Goal: Task Accomplishment & Management: Manage account settings

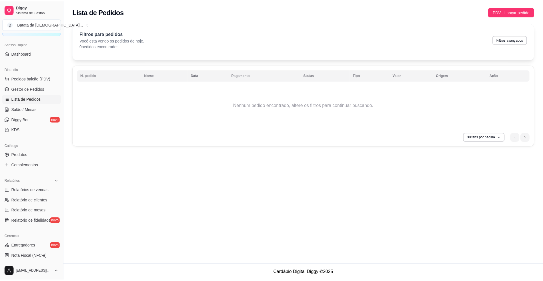
scroll to position [130, 0]
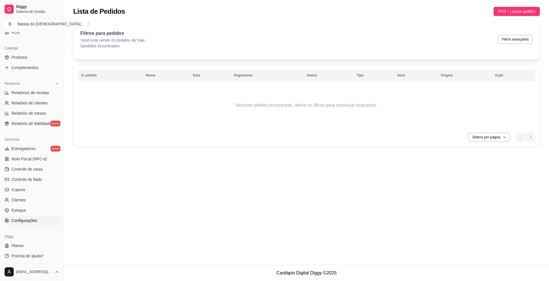
click at [17, 223] on span "Configurações" at bounding box center [24, 221] width 26 height 6
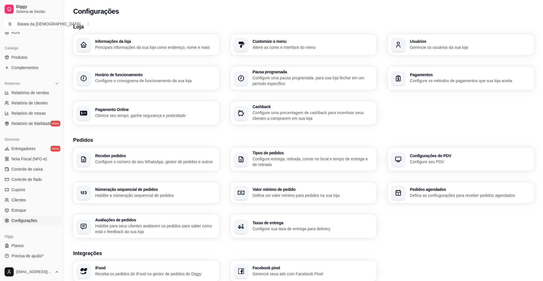
click at [429, 29] on h3 "Loja" at bounding box center [303, 27] width 461 height 8
click at [430, 45] on div "Usuários Gerencie os usuários da sua loja" at bounding box center [470, 44] width 121 height 11
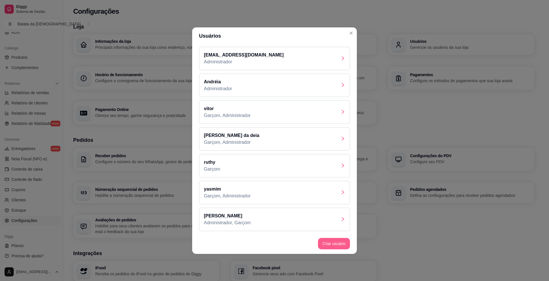
click at [339, 241] on button "Criar usuário" at bounding box center [334, 243] width 32 height 11
click at [251, 168] on div "[PERSON_NAME]" at bounding box center [274, 165] width 151 height 23
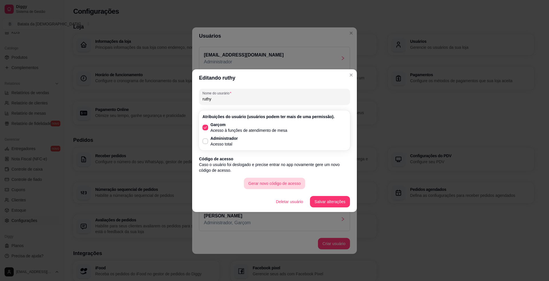
click at [278, 186] on button "Gerar novo código de acesso" at bounding box center [274, 183] width 61 height 11
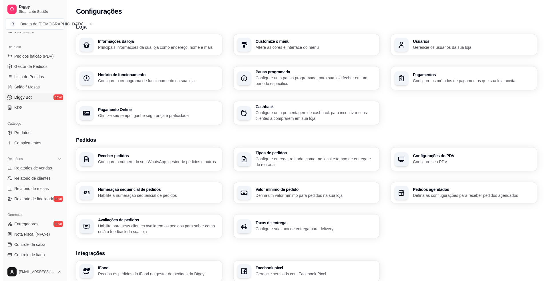
scroll to position [54, 0]
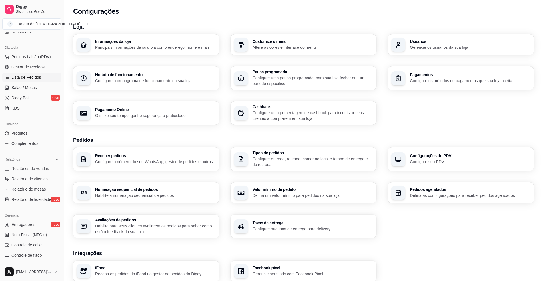
click at [23, 82] on link "Lista de Pedidos" at bounding box center [31, 77] width 59 height 9
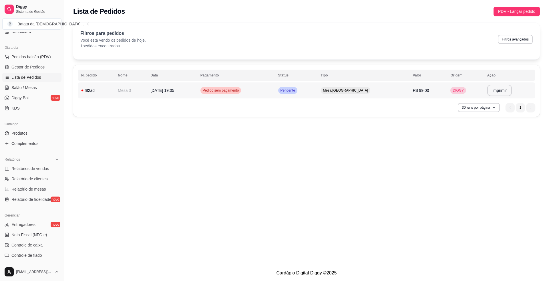
click at [174, 96] on td "[DATE] 19:05" at bounding box center [172, 91] width 50 height 16
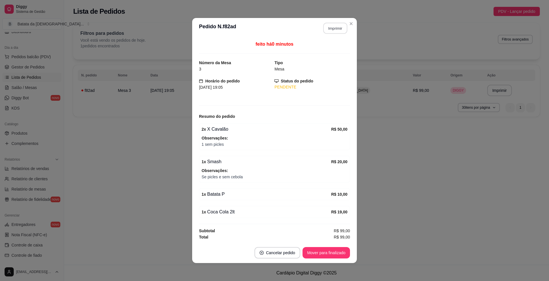
click at [333, 27] on button "Imprimir" at bounding box center [335, 28] width 24 height 11
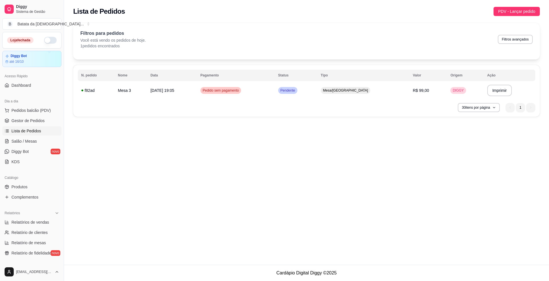
click at [44, 41] on button "button" at bounding box center [50, 40] width 13 height 7
click at [44, 112] on span "Pedidos balcão (PDV)" at bounding box center [30, 111] width 39 height 6
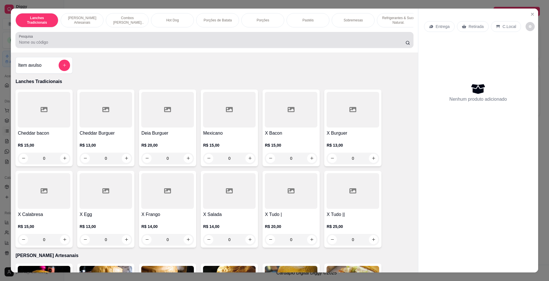
click at [190, 39] on div "Pesquisa" at bounding box center [213, 40] width 397 height 16
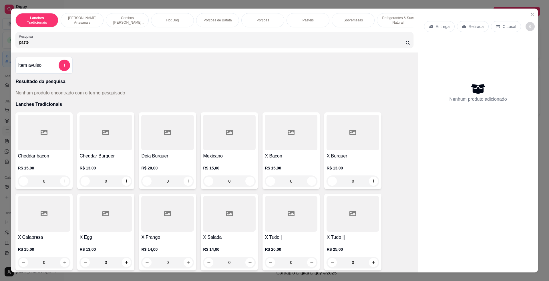
type input "pastel"
drag, startPoint x: 32, startPoint y: 49, endPoint x: 0, endPoint y: 48, distance: 32.3
click at [0, 48] on div "Lanches Tradicionais Burguer's Artesanais Combos Burguer's Artesanais Hot Dog P…" at bounding box center [274, 140] width 549 height 281
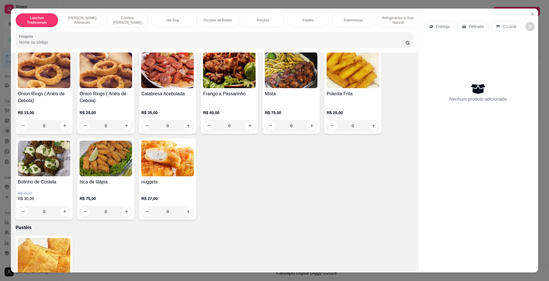
scroll to position [914, 0]
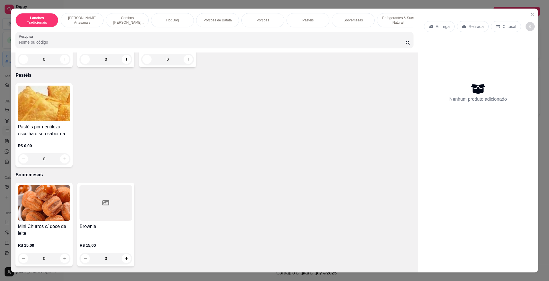
click at [44, 149] on p "R$ 0,00" at bounding box center [44, 146] width 53 height 6
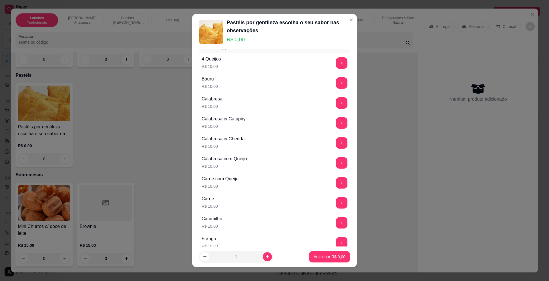
scroll to position [0, 0]
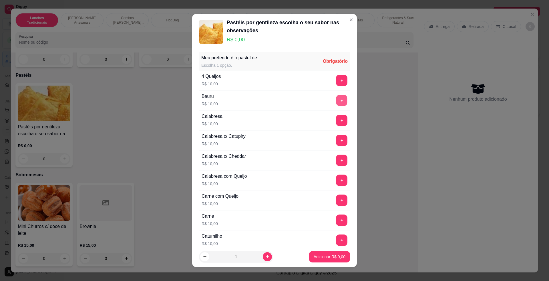
click at [336, 98] on button "+" at bounding box center [341, 100] width 11 height 11
click at [324, 254] on p "Adicionar R$ 10,00" at bounding box center [328, 256] width 33 height 5
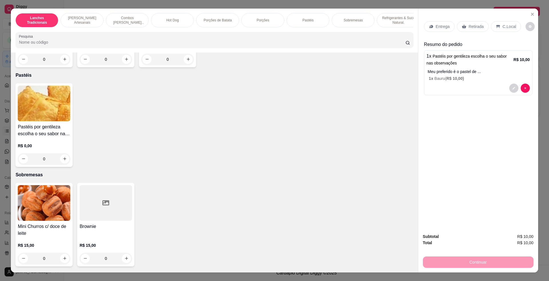
drag, startPoint x: 503, startPoint y: 23, endPoint x: 492, endPoint y: 30, distance: 13.2
click at [503, 23] on div "C.Local" at bounding box center [506, 26] width 30 height 11
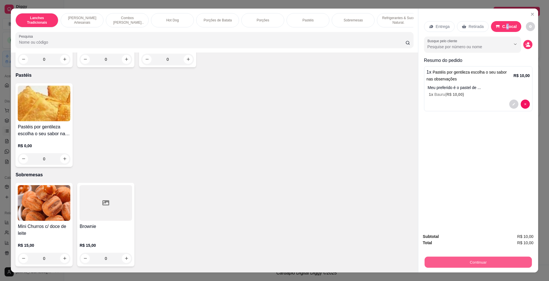
click at [483, 263] on button "Continuar" at bounding box center [477, 262] width 107 height 11
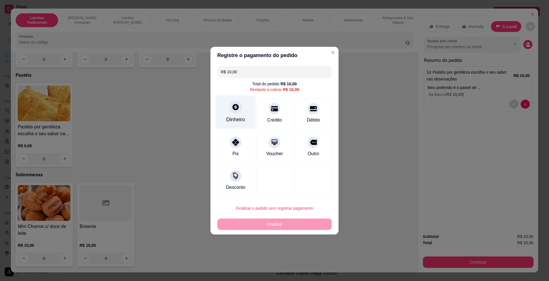
click at [237, 108] on icon at bounding box center [235, 107] width 6 height 6
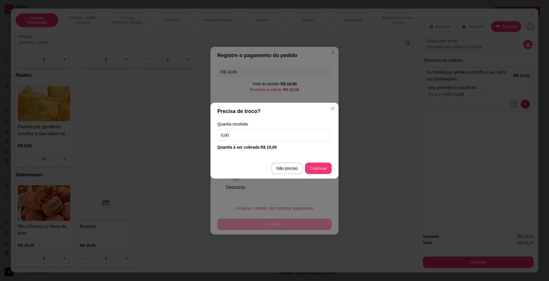
click at [279, 134] on input "0,00" at bounding box center [274, 135] width 114 height 11
drag, startPoint x: 239, startPoint y: 132, endPoint x: 179, endPoint y: 120, distance: 60.6
click at [206, 136] on div "Precisa de troco? Quantia recebida 0,00 Quantia à ser cobrada R$ 10,00 Não prec…" at bounding box center [274, 140] width 549 height 281
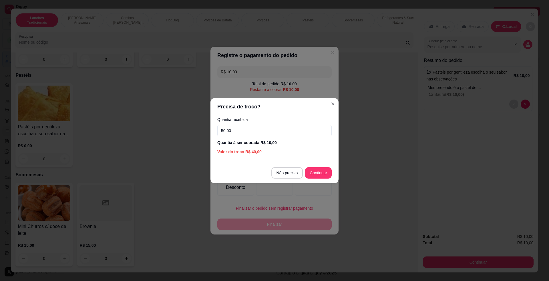
type input "50,00"
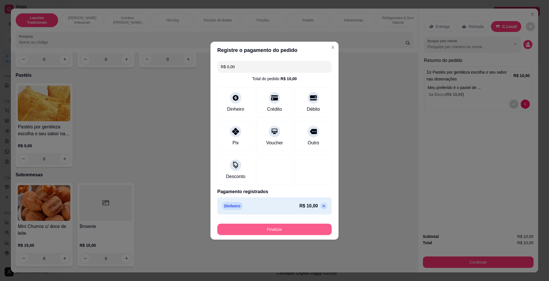
click at [284, 230] on button "Finalizar" at bounding box center [274, 229] width 114 height 11
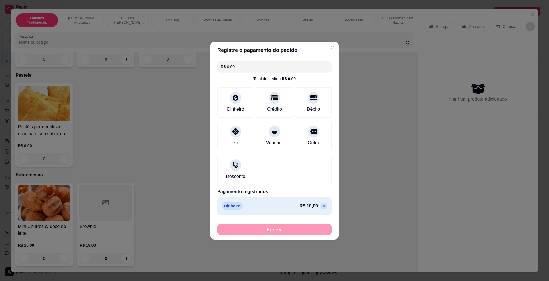
type input "-R$ 10,00"
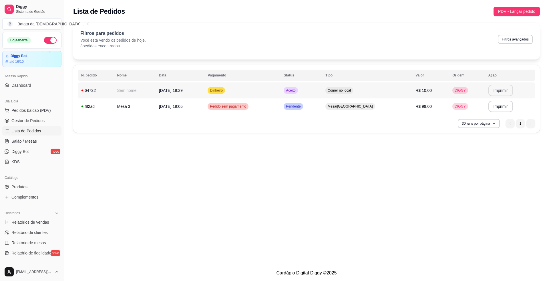
click at [488, 92] on button "Imprimir" at bounding box center [500, 90] width 25 height 11
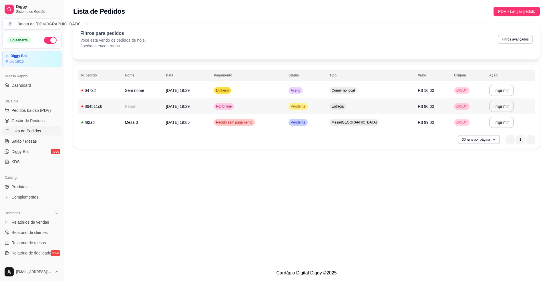
click at [381, 103] on td "Entrega" at bounding box center [370, 107] width 88 height 16
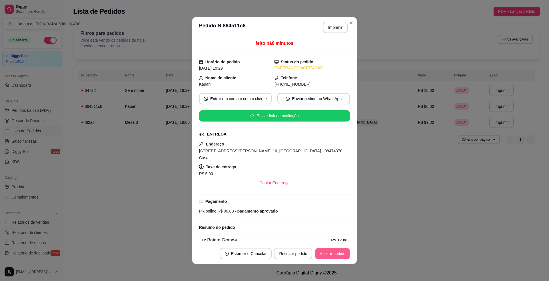
click at [333, 254] on button "Aceitar pedido" at bounding box center [332, 253] width 35 height 11
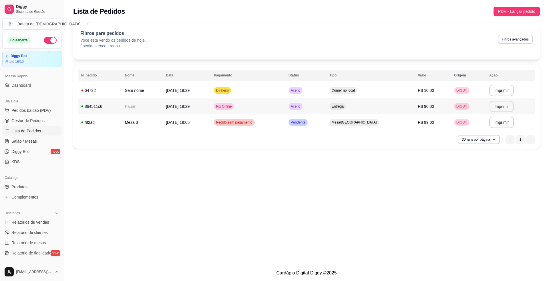
click at [506, 108] on button "Imprimir" at bounding box center [501, 106] width 24 height 11
click at [326, 109] on td "Aceito" at bounding box center [305, 107] width 41 height 16
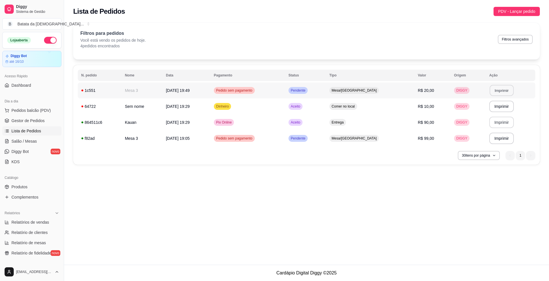
click at [493, 90] on button "Imprimir" at bounding box center [501, 90] width 24 height 11
click at [326, 110] on td "Aceito" at bounding box center [305, 107] width 41 height 16
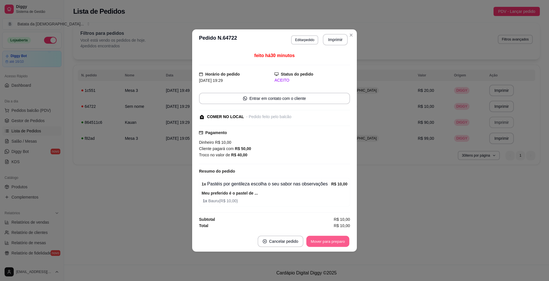
click at [334, 239] on button "Mover para preparo" at bounding box center [327, 241] width 43 height 11
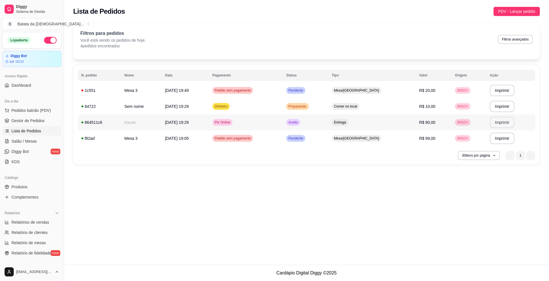
click at [370, 128] on td "Entrega" at bounding box center [371, 123] width 87 height 16
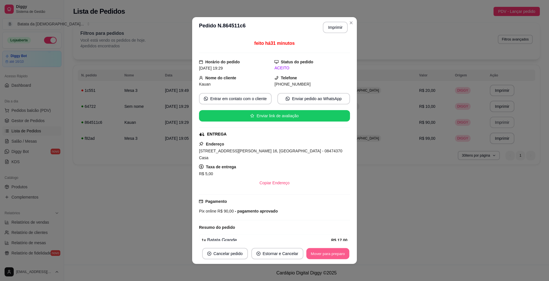
click at [318, 258] on button "Mover para preparo" at bounding box center [327, 254] width 43 height 11
click at [323, 257] on button "Mover para entrega" at bounding box center [327, 254] width 43 height 11
click at [325, 253] on button "Mover para finalizado" at bounding box center [326, 254] width 46 height 11
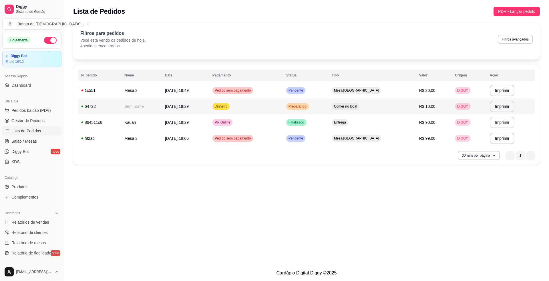
click at [373, 111] on td "Comer no local" at bounding box center [371, 107] width 87 height 16
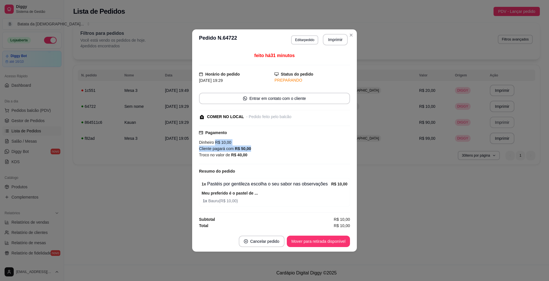
drag, startPoint x: 216, startPoint y: 145, endPoint x: 250, endPoint y: 150, distance: 34.7
click at [250, 150] on div "Dinheiro R$ 10,00 Cliente pagará com R$ 50,00 Troco no valor de R$ 40,00" at bounding box center [274, 148] width 151 height 19
click at [252, 161] on div "Pagamento Dinheiro R$ 10,00 Cliente pagará com R$ 50,00 Troco no valor de R$ 40…" at bounding box center [274, 145] width 151 height 39
click at [317, 244] on button "Mover para retirada disponível" at bounding box center [318, 241] width 63 height 11
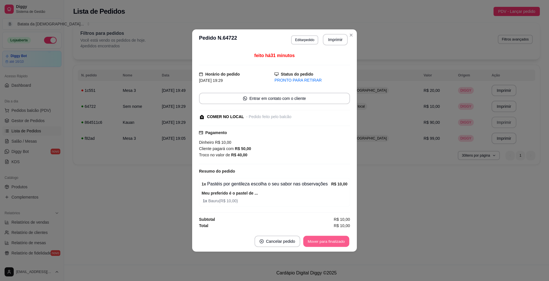
click at [318, 243] on button "Mover para finalizado" at bounding box center [326, 241] width 46 height 11
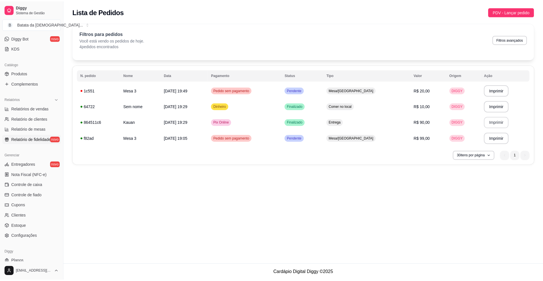
scroll to position [114, 0]
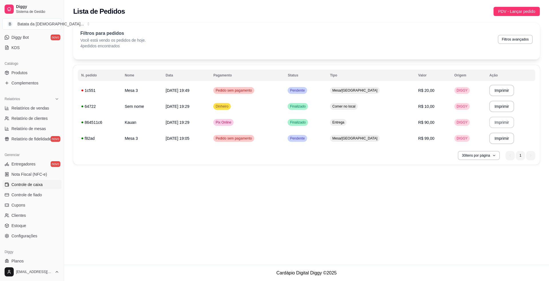
click at [38, 186] on span "Controle de caixa" at bounding box center [26, 185] width 31 height 6
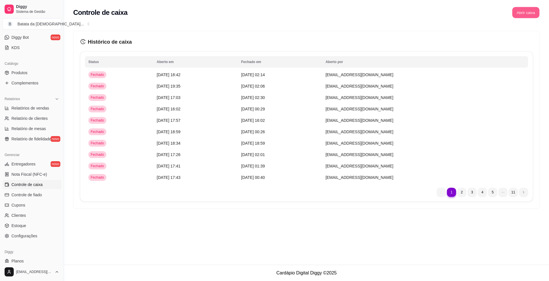
click at [520, 11] on button "Abrir caixa" at bounding box center [525, 12] width 27 height 11
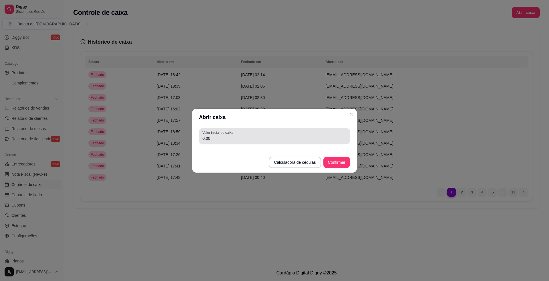
click at [259, 133] on div "0,00" at bounding box center [274, 136] width 144 height 11
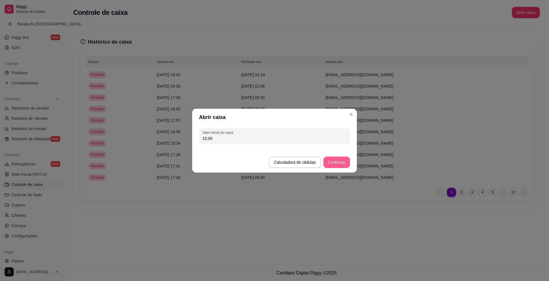
type input "10,00"
click at [345, 164] on button "Confirmar" at bounding box center [336, 162] width 27 height 11
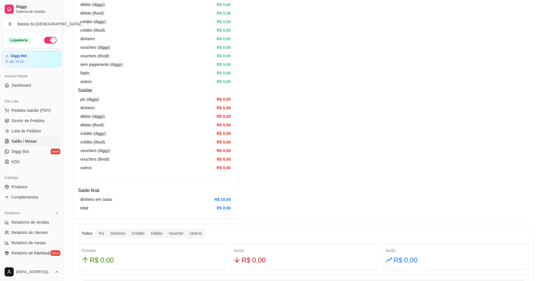
click at [35, 141] on span "Salão / Mesas" at bounding box center [23, 142] width 25 height 6
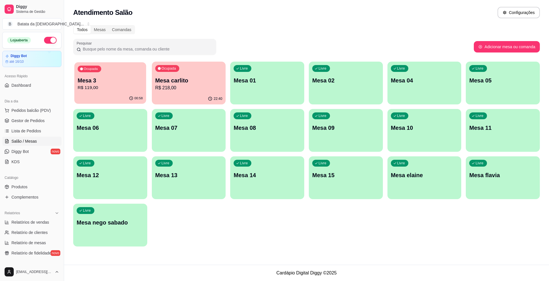
click at [119, 92] on div "Ocupada Mesa 3 R$ 119,00" at bounding box center [110, 77] width 72 height 31
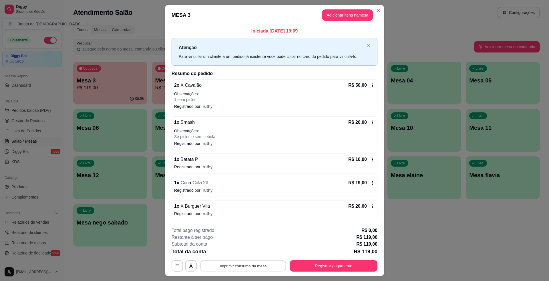
click at [236, 267] on button "Imprimir consumo da mesa" at bounding box center [243, 266] width 86 height 11
click at [336, 265] on button "Registrar pagamento" at bounding box center [333, 266] width 85 height 11
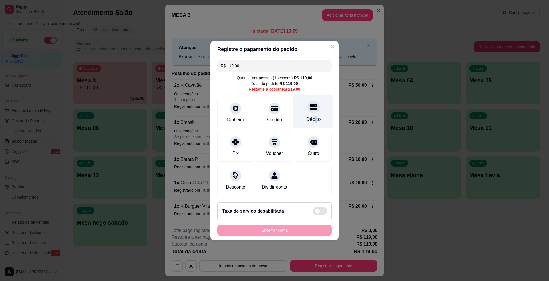
click at [310, 117] on div "Débito" at bounding box center [313, 119] width 15 height 7
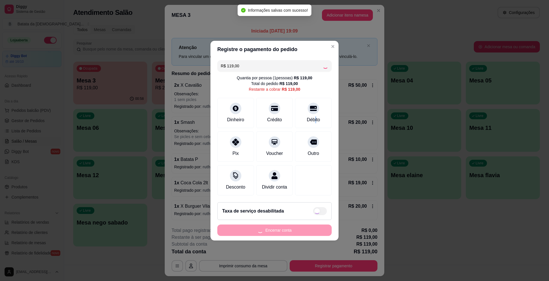
type input "R$ 0,00"
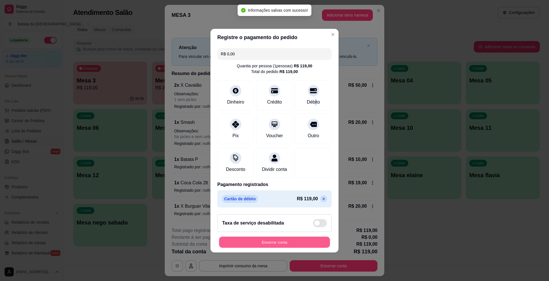
click at [292, 244] on button "Encerrar conta" at bounding box center [274, 242] width 111 height 11
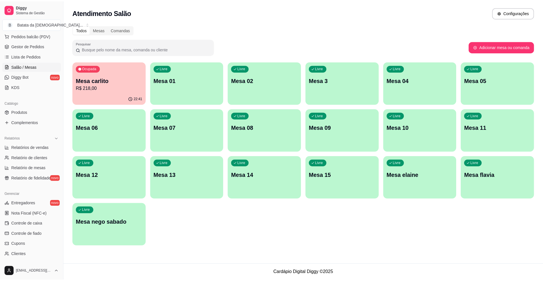
scroll to position [92, 0]
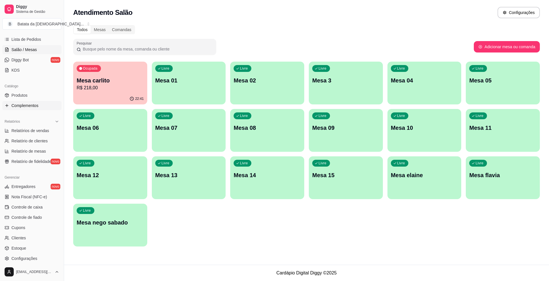
click at [33, 102] on link "Complementos" at bounding box center [31, 105] width 59 height 9
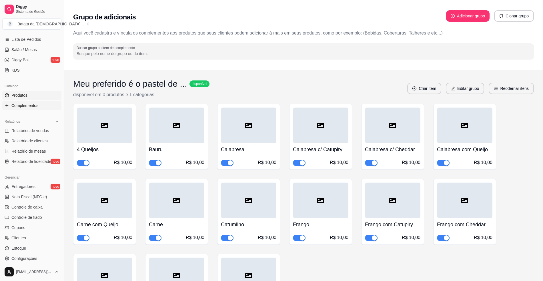
click at [36, 94] on link "Produtos" at bounding box center [31, 95] width 59 height 9
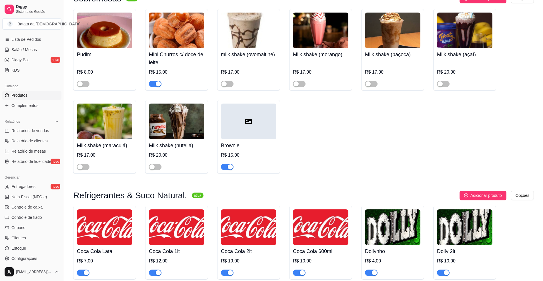
scroll to position [1295, 0]
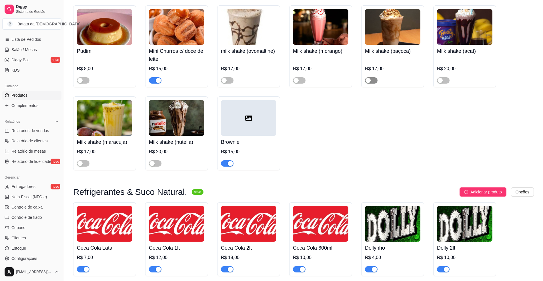
click at [373, 80] on span "button" at bounding box center [371, 80] width 13 height 6
click at [86, 165] on span "button" at bounding box center [83, 164] width 13 height 6
click at [155, 166] on button "button" at bounding box center [155, 164] width 13 height 6
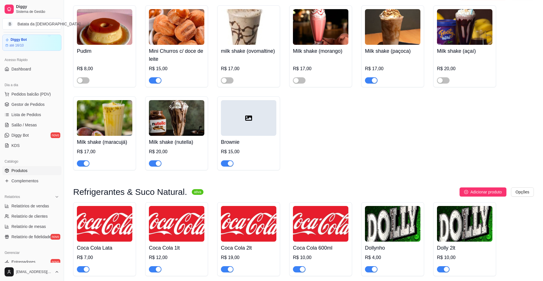
scroll to position [0, 0]
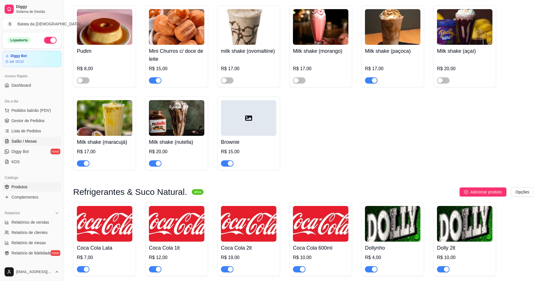
click at [22, 140] on span "Salão / Mesas" at bounding box center [23, 142] width 25 height 6
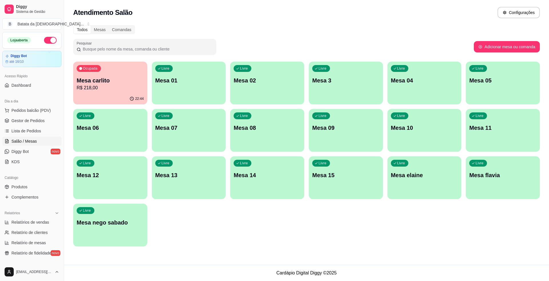
click at [430, 90] on div "Livre Mesa 04" at bounding box center [424, 80] width 74 height 36
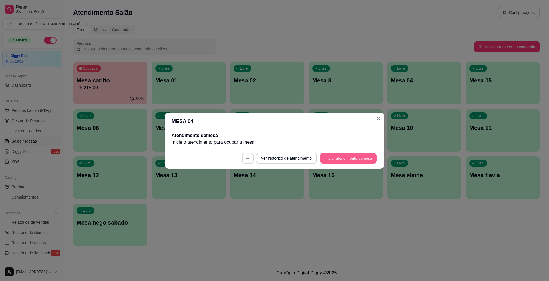
click at [343, 156] on button "Iniciar atendimento de mesa" at bounding box center [348, 158] width 57 height 11
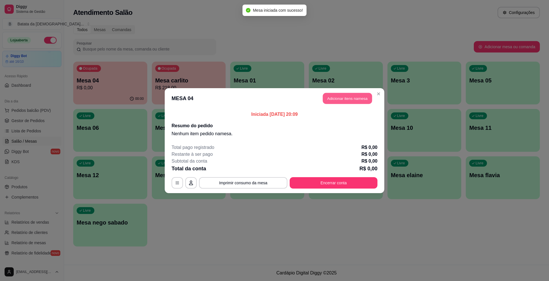
click at [337, 93] on button "Adicionar itens na mesa" at bounding box center [347, 98] width 49 height 11
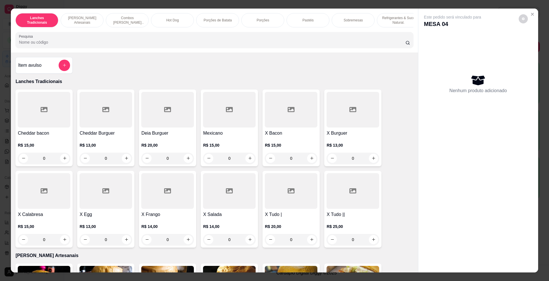
click at [166, 45] on input "Pesquisa" at bounding box center [212, 42] width 386 height 6
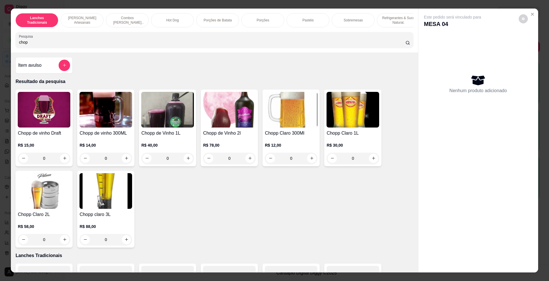
type input "chop"
click at [103, 128] on img at bounding box center [105, 110] width 53 height 36
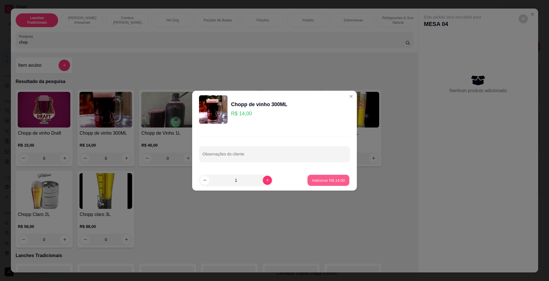
click at [316, 176] on button "Adicionar R$ 14,00" at bounding box center [328, 180] width 42 height 11
type input "1"
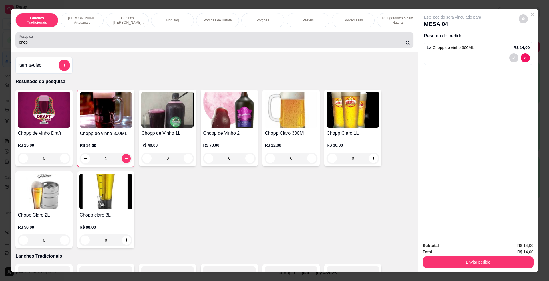
click at [89, 45] on input "chop" at bounding box center [212, 42] width 386 height 6
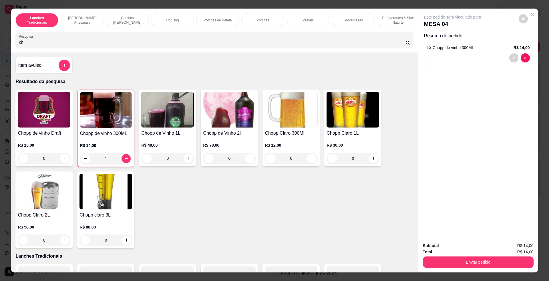
type input "c"
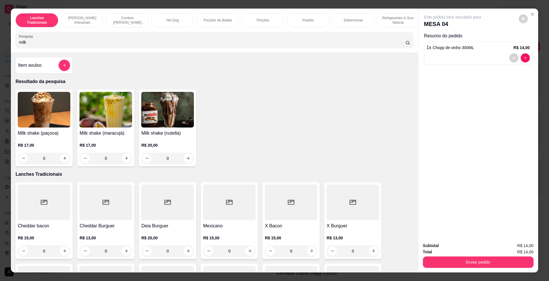
type input "milk"
click at [156, 112] on img at bounding box center [167, 110] width 53 height 36
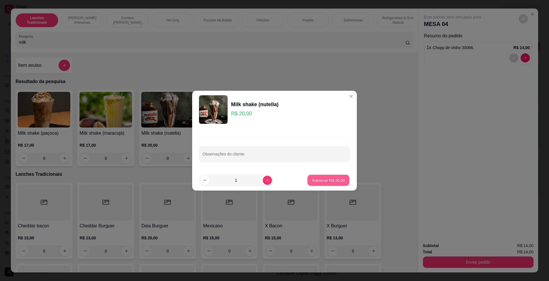
click at [312, 179] on p "Adicionar R$ 20,00" at bounding box center [328, 180] width 33 height 5
type input "1"
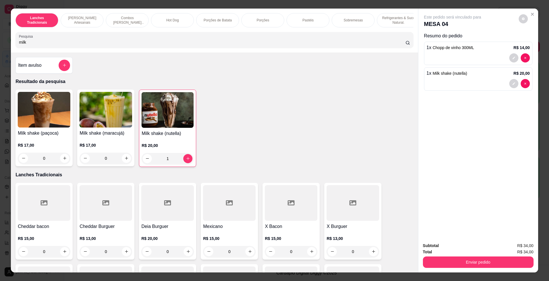
click at [43, 121] on img at bounding box center [44, 110] width 53 height 36
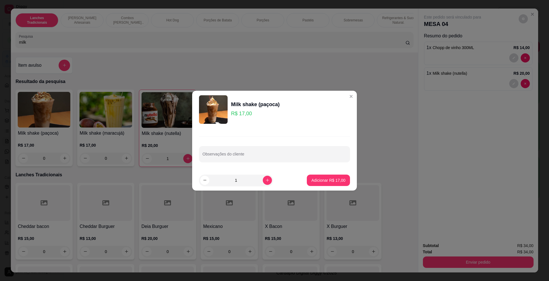
click at [315, 187] on footer "1 Adicionar R$ 17,00" at bounding box center [274, 180] width 165 height 21
click at [318, 181] on p "Adicionar R$ 17,00" at bounding box center [328, 181] width 34 height 6
type input "1"
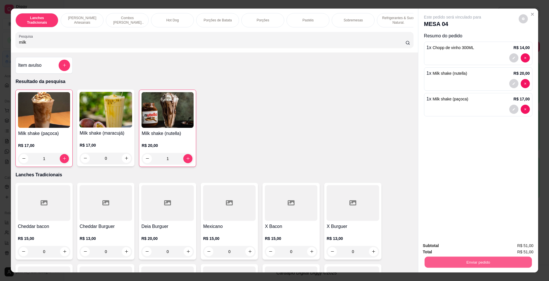
click at [515, 261] on button "Enviar pedido" at bounding box center [477, 262] width 107 height 11
click at [478, 251] on button "Registrar cliente" at bounding box center [480, 248] width 38 height 11
click at [454, 265] on button "Enviar pedido" at bounding box center [478, 262] width 111 height 11
click at [518, 246] on button "Enviar pedido" at bounding box center [517, 248] width 31 height 11
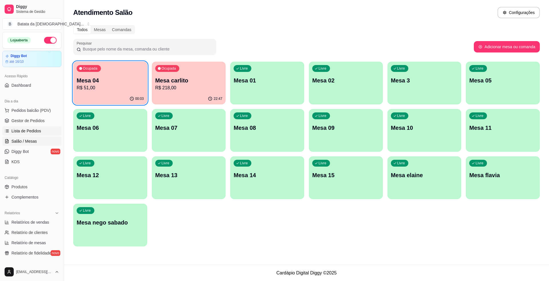
click at [14, 129] on span "Lista de Pedidos" at bounding box center [26, 131] width 30 height 6
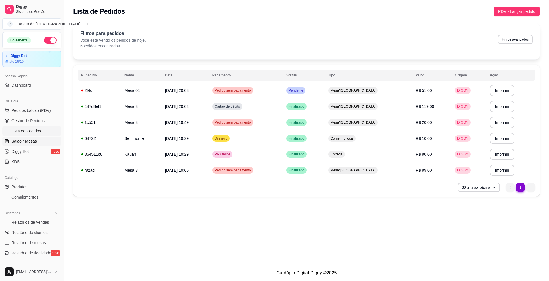
click at [42, 142] on link "Salão / Mesas" at bounding box center [31, 141] width 59 height 9
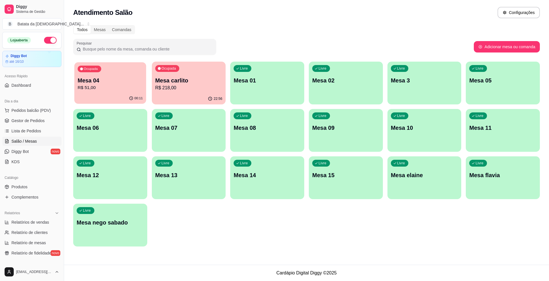
click at [134, 86] on p "R$ 51,00" at bounding box center [110, 88] width 65 height 7
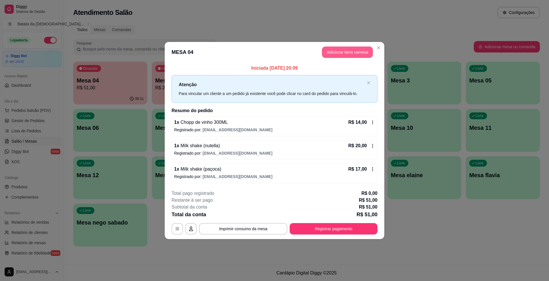
click at [347, 47] on button "Adicionar itens na mesa" at bounding box center [347, 52] width 51 height 11
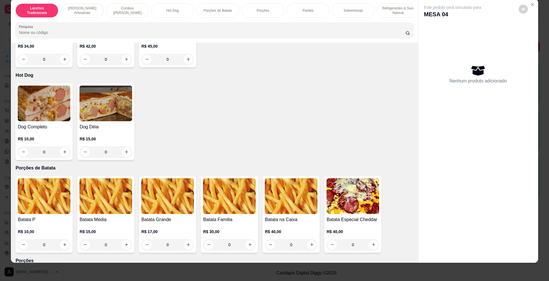
scroll to position [648, 0]
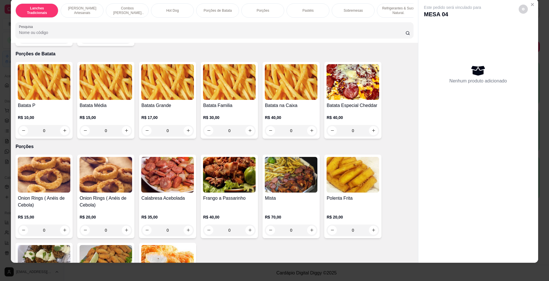
click at [44, 131] on div "0" at bounding box center [44, 130] width 53 height 11
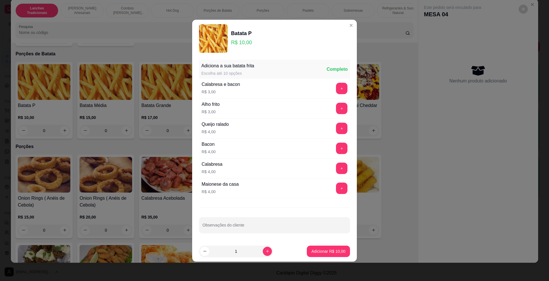
click at [343, 89] on div "+" at bounding box center [341, 88] width 16 height 11
click at [336, 83] on button "+" at bounding box center [341, 88] width 11 height 11
click at [336, 189] on button "+" at bounding box center [341, 188] width 11 height 11
click at [326, 248] on button "Adicionar R$ 17,00" at bounding box center [328, 251] width 43 height 11
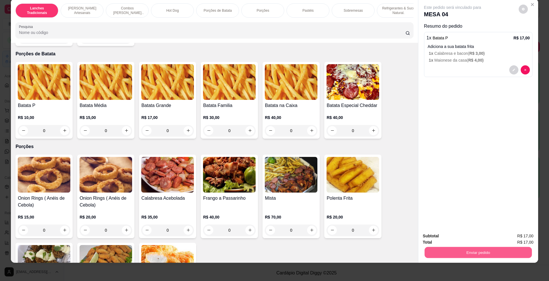
click at [460, 249] on button "Enviar pedido" at bounding box center [477, 252] width 107 height 11
click at [474, 235] on button "Registrar cliente" at bounding box center [479, 238] width 37 height 11
click at [460, 251] on button "Enviar pedido" at bounding box center [478, 252] width 111 height 11
click at [525, 234] on button "Enviar pedido" at bounding box center [518, 238] width 32 height 11
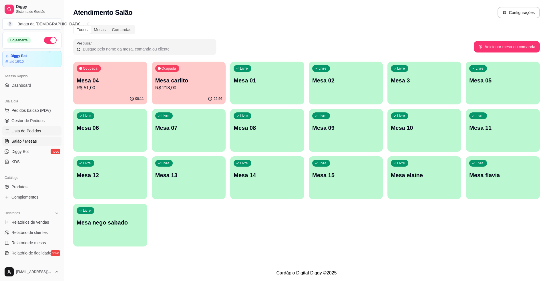
click at [17, 132] on span "Lista de Pedidos" at bounding box center [26, 131] width 30 height 6
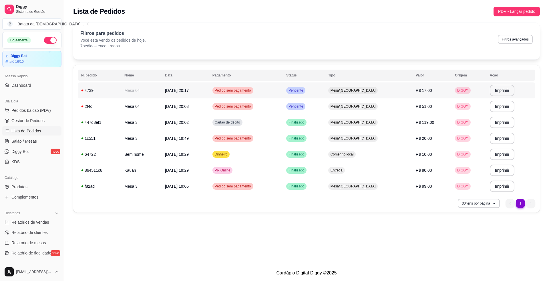
click at [325, 90] on td "Pendente" at bounding box center [304, 91] width 42 height 16
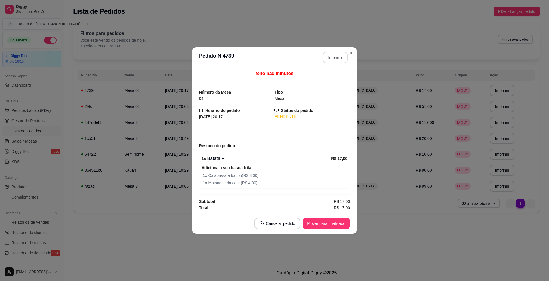
click at [334, 52] on button "Imprimir" at bounding box center [335, 57] width 25 height 11
click at [337, 57] on button "Imprimir" at bounding box center [335, 57] width 25 height 11
click at [337, 221] on button "Mover para finalizado" at bounding box center [326, 223] width 46 height 11
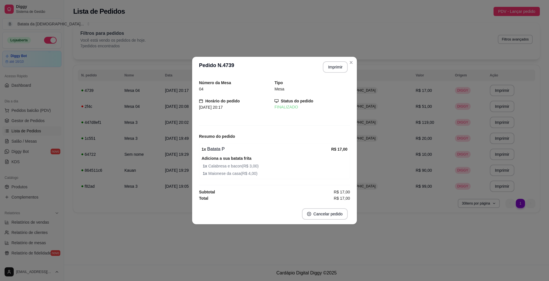
click at [353, 57] on header "**********" at bounding box center [274, 67] width 165 height 21
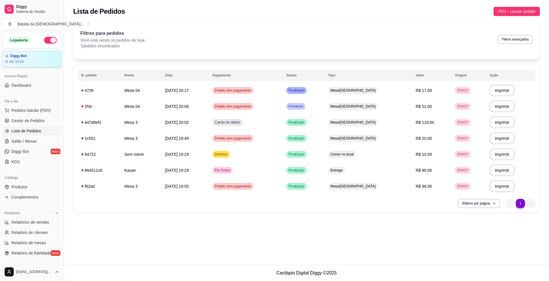
click at [23, 65] on div "Diggy Bot até 16/10" at bounding box center [32, 59] width 60 height 17
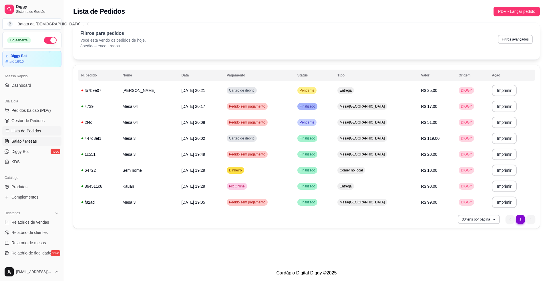
click at [33, 138] on link "Salão / Mesas" at bounding box center [31, 141] width 59 height 9
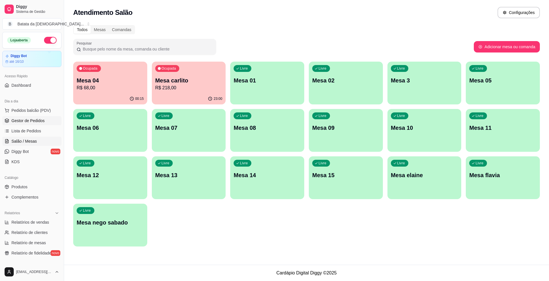
click at [38, 123] on span "Gestor de Pedidos" at bounding box center [27, 121] width 33 height 6
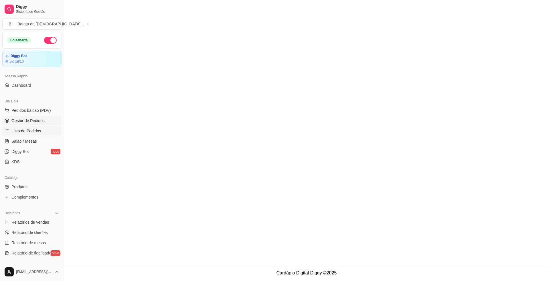
click at [38, 127] on link "Lista de Pedidos" at bounding box center [31, 131] width 59 height 9
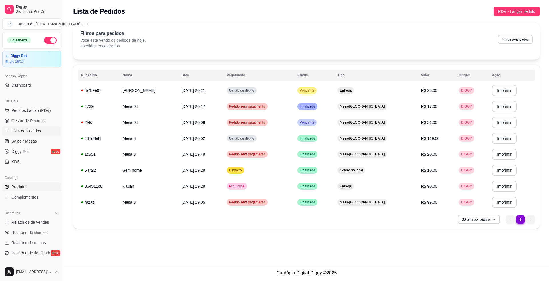
click at [35, 189] on link "Produtos" at bounding box center [31, 187] width 59 height 9
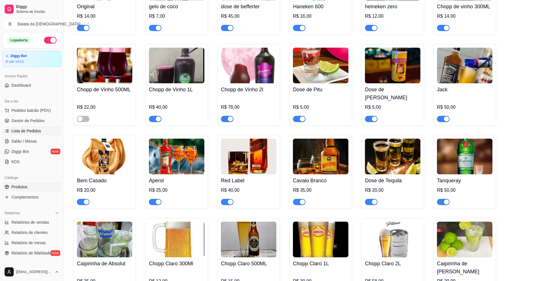
scroll to position [1969, 0]
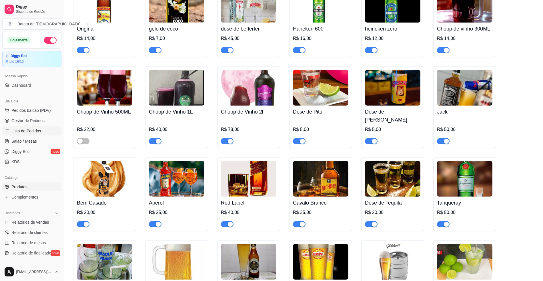
click at [35, 134] on link "Lista de Pedidos" at bounding box center [31, 131] width 59 height 9
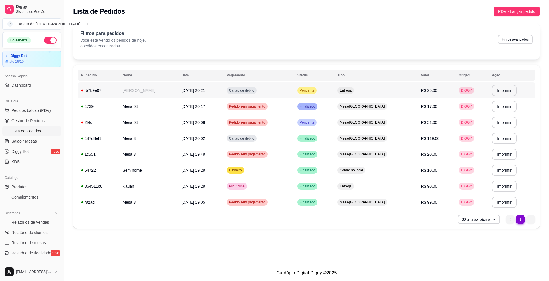
click at [294, 87] on td "Cartão de débito" at bounding box center [258, 91] width 71 height 16
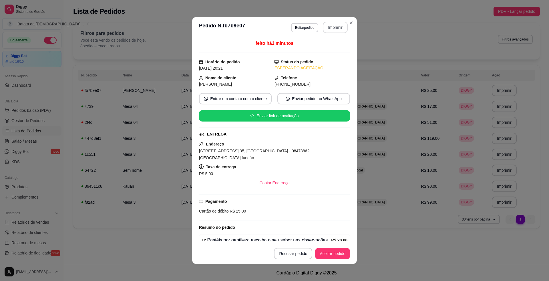
click at [326, 24] on button "Imprimir" at bounding box center [335, 27] width 25 height 11
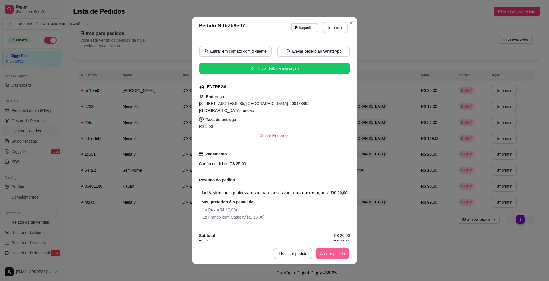
click at [327, 252] on button "Aceitar pedido" at bounding box center [332, 254] width 34 height 11
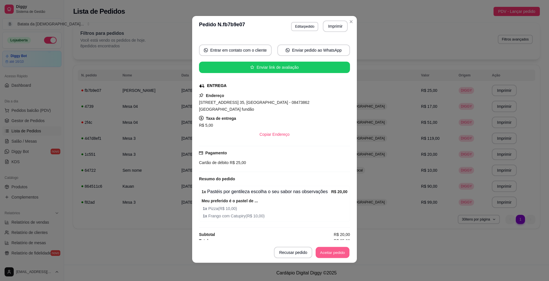
click at [331, 254] on button "Aceitar pedido" at bounding box center [332, 252] width 34 height 11
click at [335, 254] on button "Mover para preparo" at bounding box center [327, 252] width 44 height 11
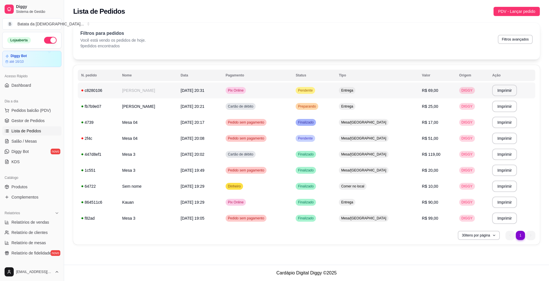
click at [176, 90] on td "[PERSON_NAME]" at bounding box center [148, 91] width 59 height 16
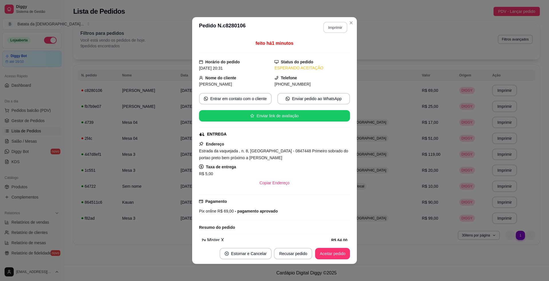
click at [323, 22] on button "Imprimir" at bounding box center [335, 27] width 24 height 11
click at [335, 251] on button "Aceitar pedido" at bounding box center [332, 253] width 35 height 11
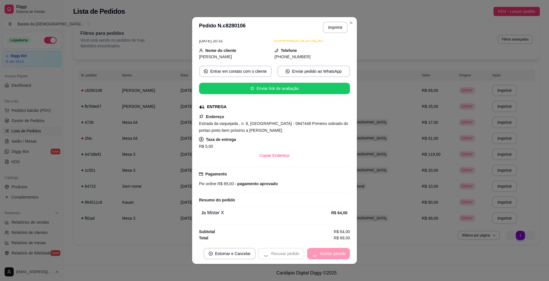
click at [321, 253] on div "Recusar pedido Aceitar pedido" at bounding box center [304, 253] width 92 height 11
click at [331, 260] on footer "Estornar e Cancelar Recusar pedido Aceitar pedido" at bounding box center [274, 254] width 165 height 21
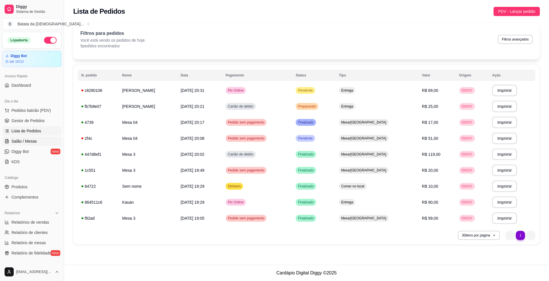
click at [38, 143] on link "Salão / Mesas" at bounding box center [31, 141] width 59 height 9
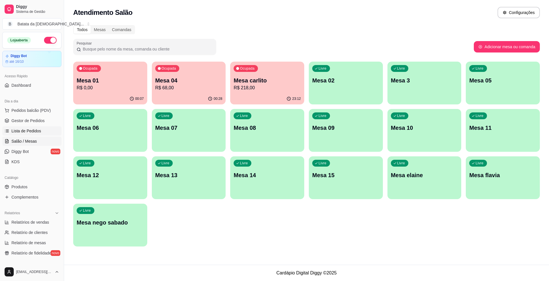
click at [45, 130] on link "Lista de Pedidos" at bounding box center [31, 131] width 59 height 9
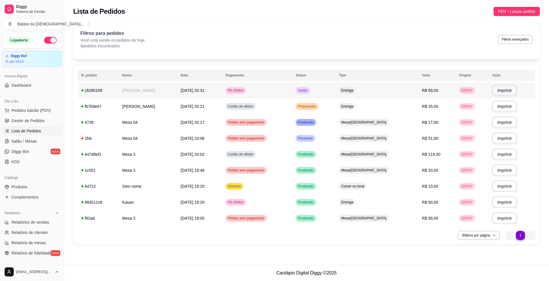
click at [177, 89] on td "[PERSON_NAME]" at bounding box center [148, 91] width 59 height 16
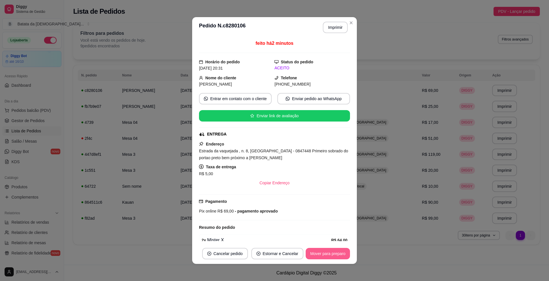
click at [327, 251] on button "Mover para preparo" at bounding box center [327, 253] width 44 height 11
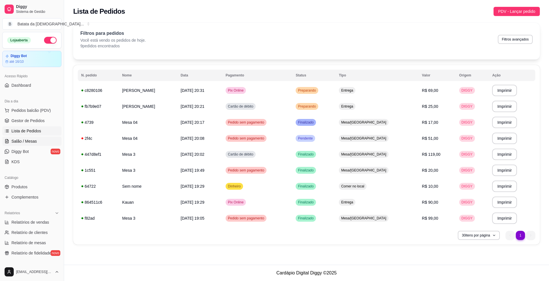
click at [38, 142] on link "Salão / Mesas" at bounding box center [31, 141] width 59 height 9
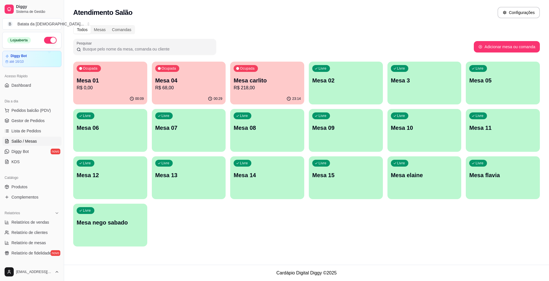
click at [129, 78] on p "Mesa 01" at bounding box center [110, 81] width 67 height 8
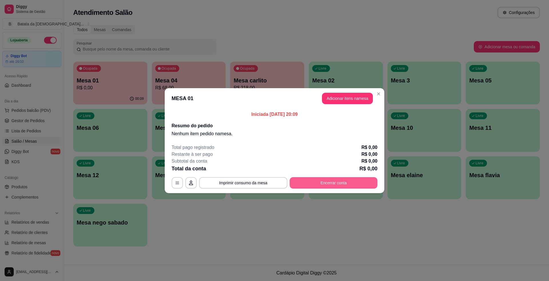
click at [348, 185] on button "Encerrar conta" at bounding box center [333, 182] width 88 height 11
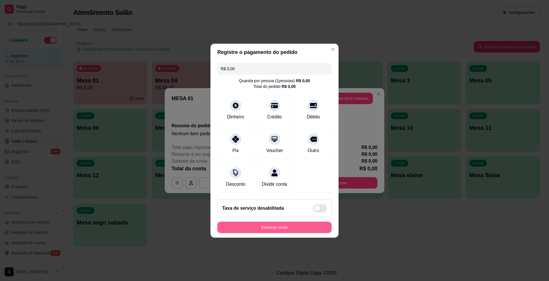
click at [289, 232] on button "Encerrar conta" at bounding box center [274, 227] width 114 height 11
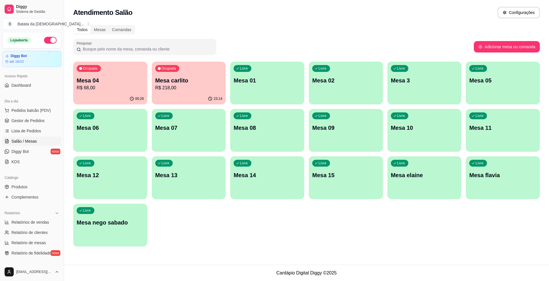
click at [143, 91] on div "Ocupada Mesa 04 R$ 68,00" at bounding box center [110, 78] width 74 height 32
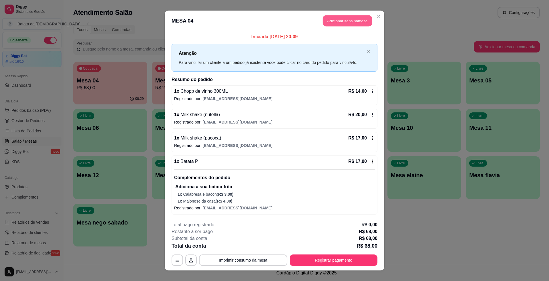
click at [342, 19] on button "Adicionar itens na mesa" at bounding box center [347, 20] width 49 height 11
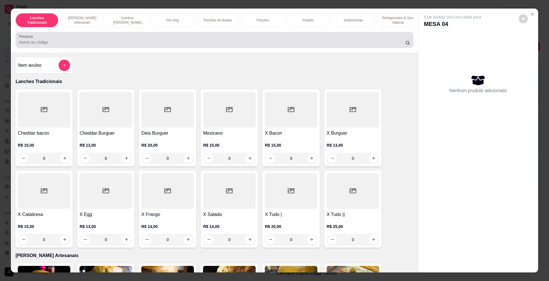
click at [291, 48] on div "Pesquisa" at bounding box center [213, 40] width 397 height 16
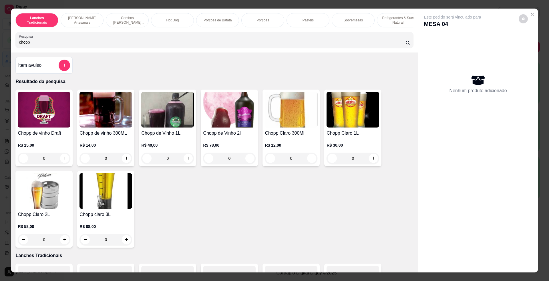
type input "chopp"
click at [96, 120] on img at bounding box center [105, 110] width 53 height 36
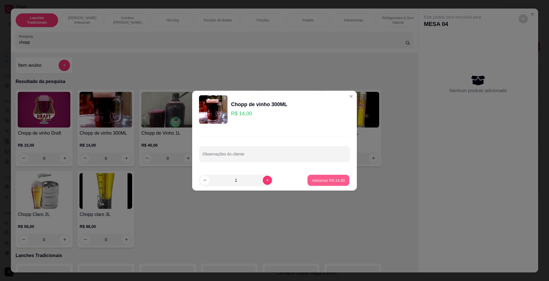
click at [329, 181] on p "Adicionar R$ 14,00" at bounding box center [328, 180] width 33 height 5
type input "1"
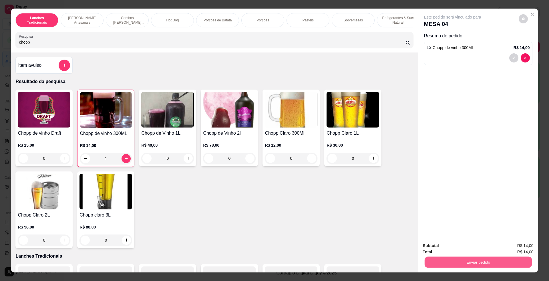
click at [450, 262] on button "Enviar pedido" at bounding box center [477, 262] width 107 height 11
click at [468, 246] on button "Registrar cliente" at bounding box center [479, 248] width 37 height 11
click at [442, 254] on div "Total R$ 14,00" at bounding box center [478, 252] width 111 height 6
click at [445, 257] on div "Enviar pedido" at bounding box center [478, 261] width 111 height 13
click at [477, 264] on button "Enviar pedido" at bounding box center [477, 262] width 107 height 11
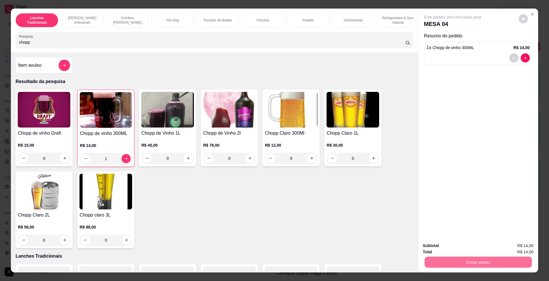
click at [509, 247] on button "Enviar pedido" at bounding box center [517, 248] width 31 height 11
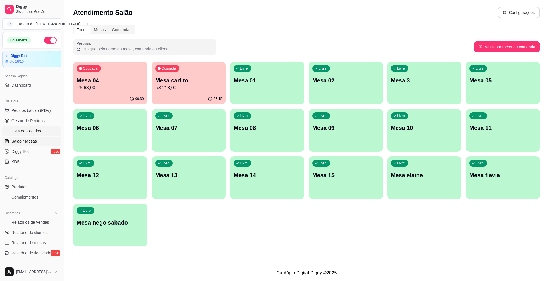
click at [43, 132] on link "Lista de Pedidos" at bounding box center [31, 131] width 59 height 9
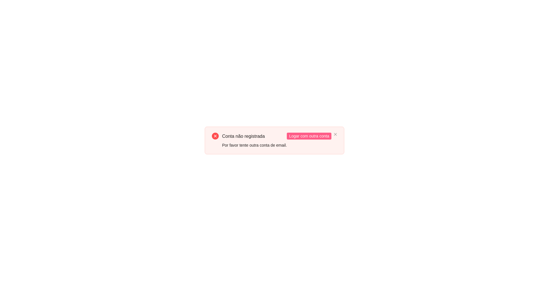
click at [305, 134] on span "Logar com outra conta" at bounding box center [309, 136] width 40 height 6
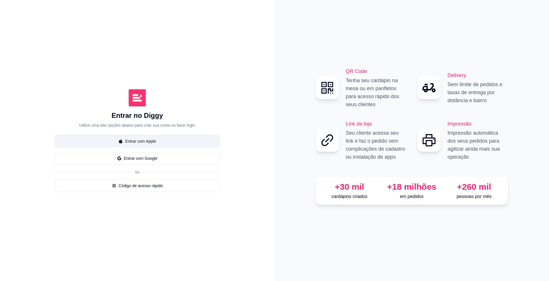
click at [171, 142] on button "Entrar com Apple" at bounding box center [137, 141] width 165 height 13
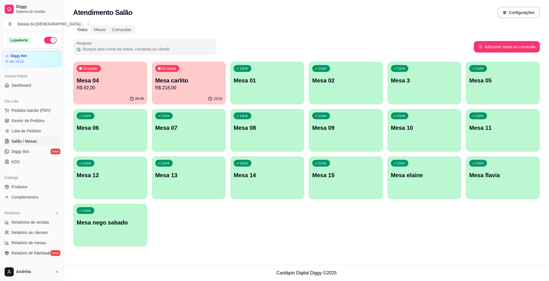
scroll to position [15, 0]
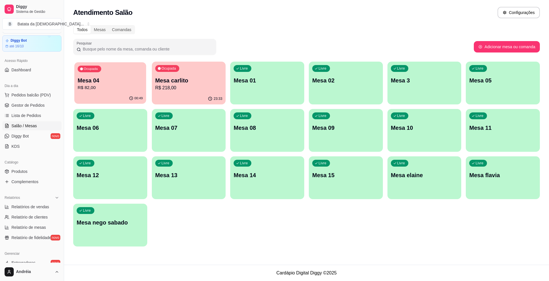
click at [130, 94] on div "00:49" at bounding box center [110, 98] width 72 height 11
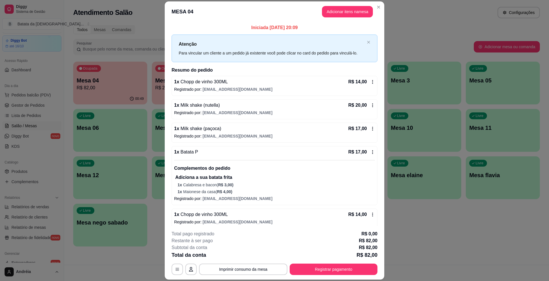
click at [259, 276] on footer "**********" at bounding box center [274, 253] width 219 height 54
click at [259, 275] on button "Imprimir consumo da mesa" at bounding box center [243, 269] width 88 height 11
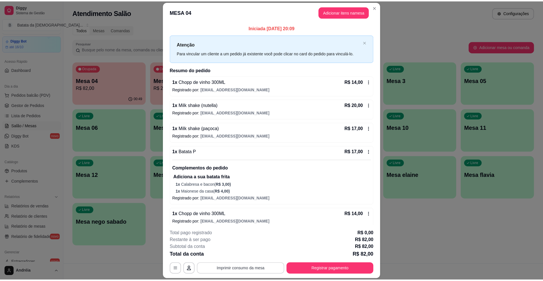
scroll to position [0, 0]
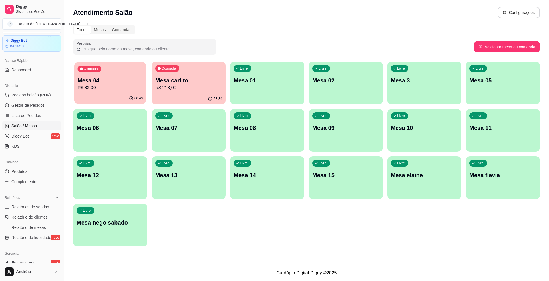
click at [123, 66] on div "Ocupada Mesa 04 R$ 82,00" at bounding box center [110, 77] width 72 height 31
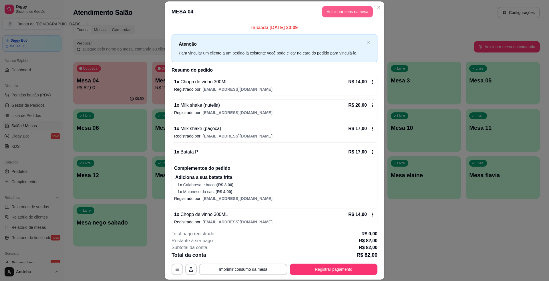
click at [331, 10] on button "Adicionar itens na mesa" at bounding box center [347, 11] width 51 height 11
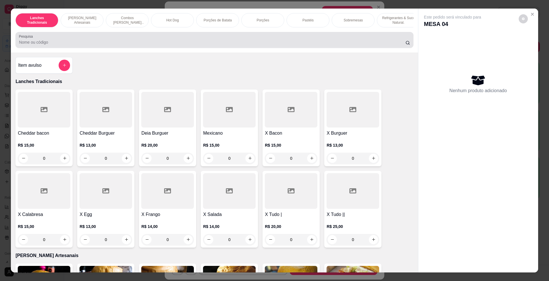
click at [165, 45] on div at bounding box center [214, 39] width 391 height 11
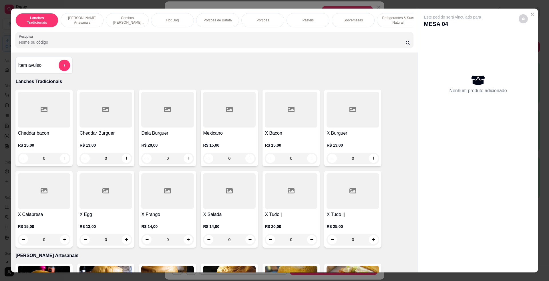
click at [165, 45] on input "Pesquisa" at bounding box center [212, 42] width 386 height 6
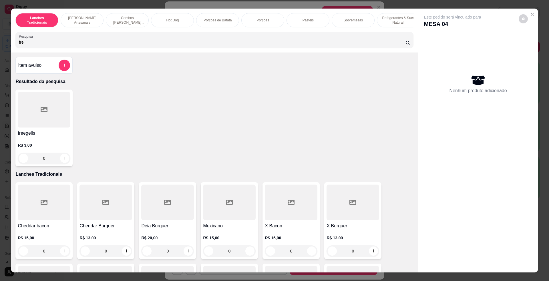
type input "fre"
click at [45, 128] on div at bounding box center [44, 110] width 53 height 36
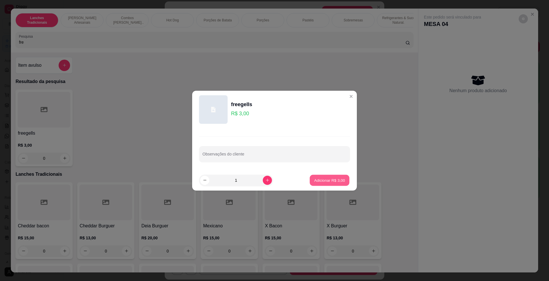
click at [322, 178] on p "Adicionar R$ 3,00" at bounding box center [329, 180] width 31 height 5
type input "1"
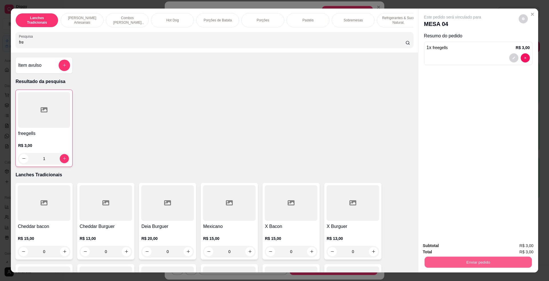
click at [451, 267] on button "Enviar pedido" at bounding box center [477, 262] width 107 height 11
click at [516, 245] on button "Enviar pedido" at bounding box center [518, 248] width 32 height 11
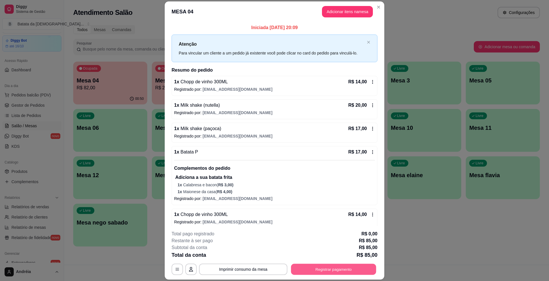
click at [325, 265] on button "Registrar pagamento" at bounding box center [333, 269] width 85 height 11
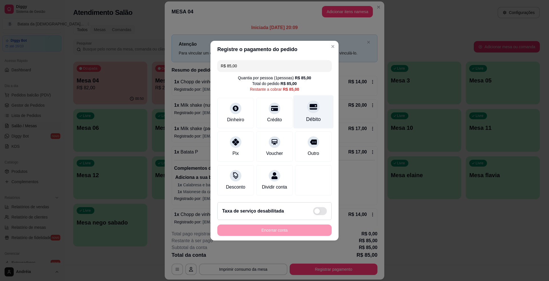
click at [311, 111] on div "Débito" at bounding box center [313, 111] width 40 height 33
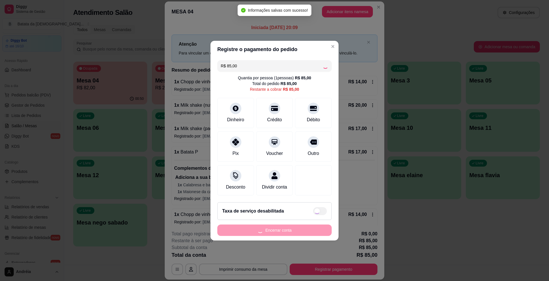
type input "R$ 0,00"
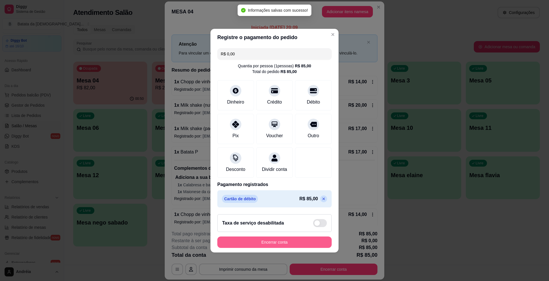
click at [299, 243] on button "Encerrar conta" at bounding box center [274, 242] width 114 height 11
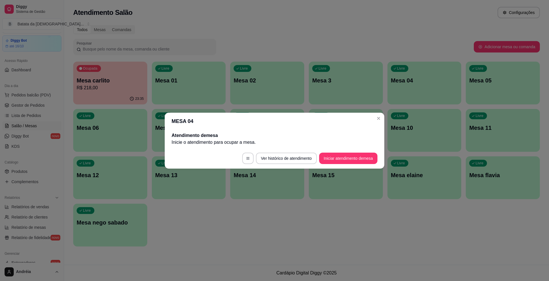
click at [383, 120] on header "MESA 04" at bounding box center [274, 121] width 219 height 17
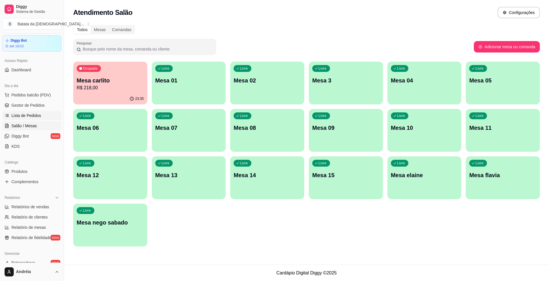
click at [37, 111] on link "Lista de Pedidos" at bounding box center [31, 115] width 59 height 9
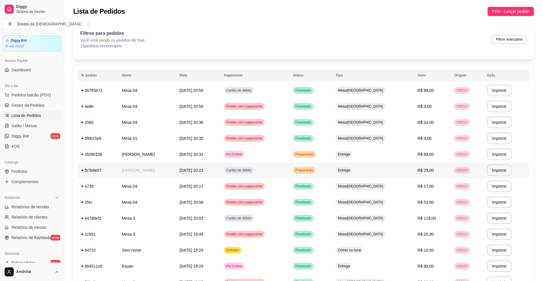
click at [220, 174] on td "[DATE] 20:21" at bounding box center [198, 171] width 44 height 16
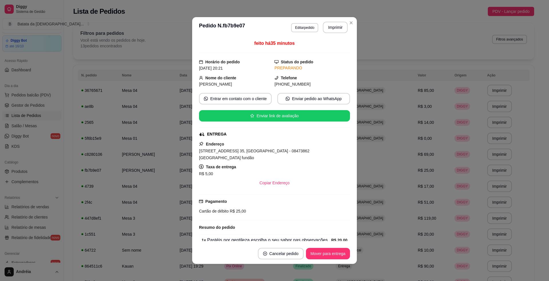
click at [348, 252] on footer "Cancelar pedido Mover para entrega" at bounding box center [274, 254] width 165 height 21
click at [343, 257] on button "Mover para entrega" at bounding box center [327, 254] width 43 height 11
click at [333, 251] on button "Mover para finalizado" at bounding box center [325, 253] width 47 height 11
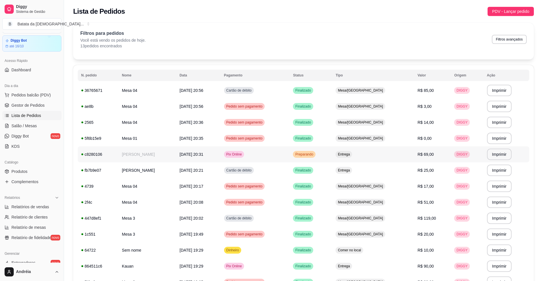
click at [314, 154] on span "Preparando" at bounding box center [304, 154] width 20 height 5
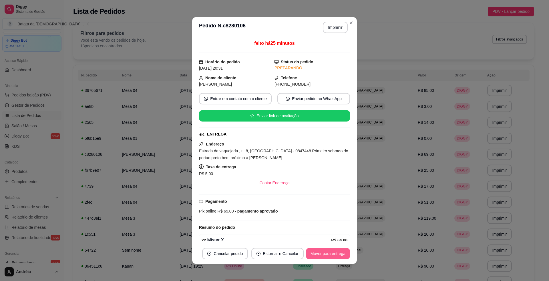
click at [325, 257] on button "Mover para entrega" at bounding box center [328, 253] width 44 height 11
click at [326, 255] on button "Mover para finalizado" at bounding box center [326, 254] width 46 height 11
